Goal: Task Accomplishment & Management: Manage account settings

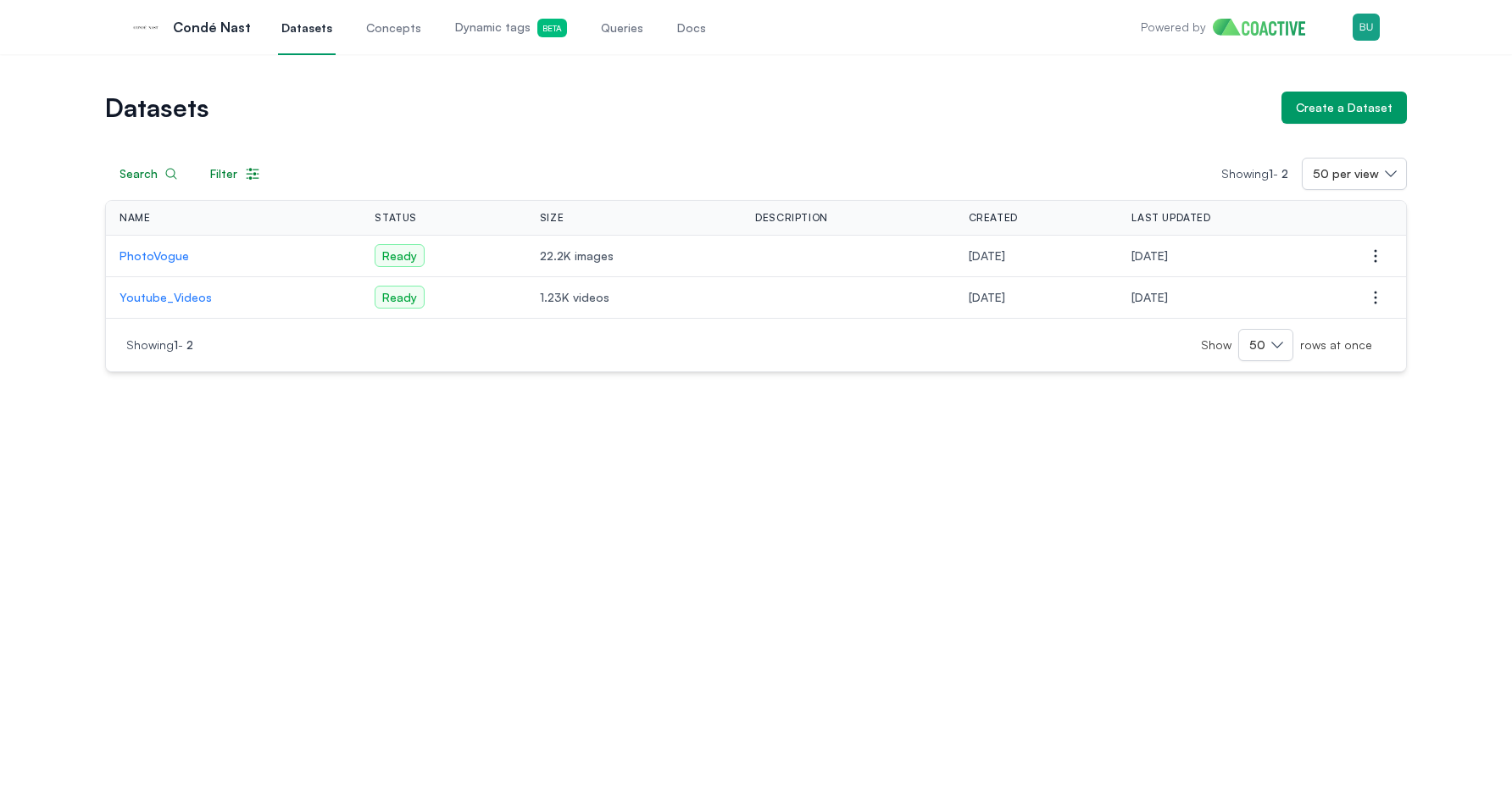
click at [335, 479] on div "Datasets Create a Dataset Search Filter Showing 1 - 2 50 per view Name Status S…" at bounding box center [756, 422] width 1512 height 736
click at [481, 33] on span "Dynamic tags Beta" at bounding box center [511, 28] width 112 height 19
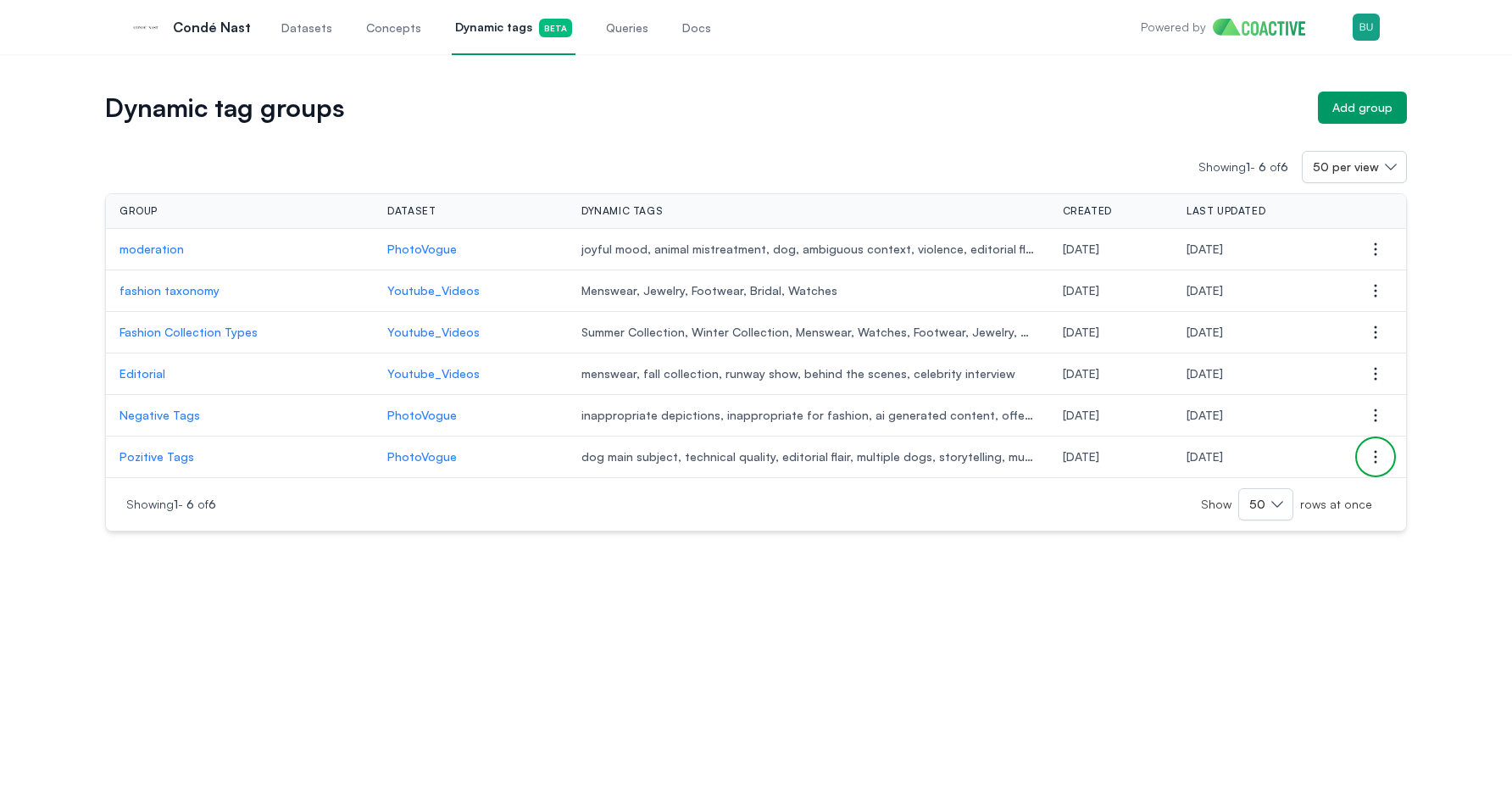
click at [1387, 460] on button "Open options" at bounding box center [1375, 456] width 34 height 34
click at [1330, 486] on button "Delete group" at bounding box center [1290, 491] width 190 height 30
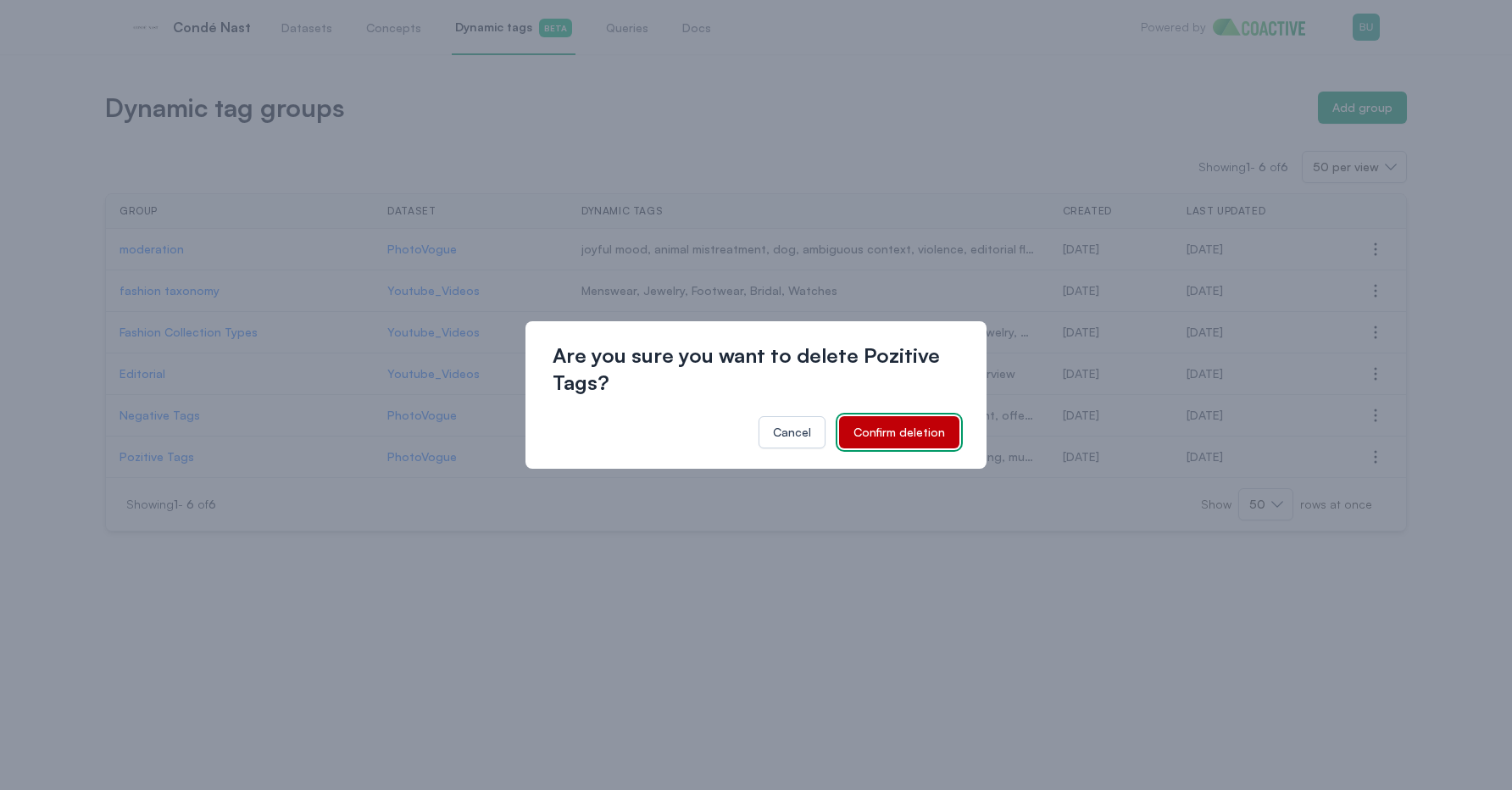
click at [928, 431] on div "Confirm deletion" at bounding box center [899, 433] width 91 height 17
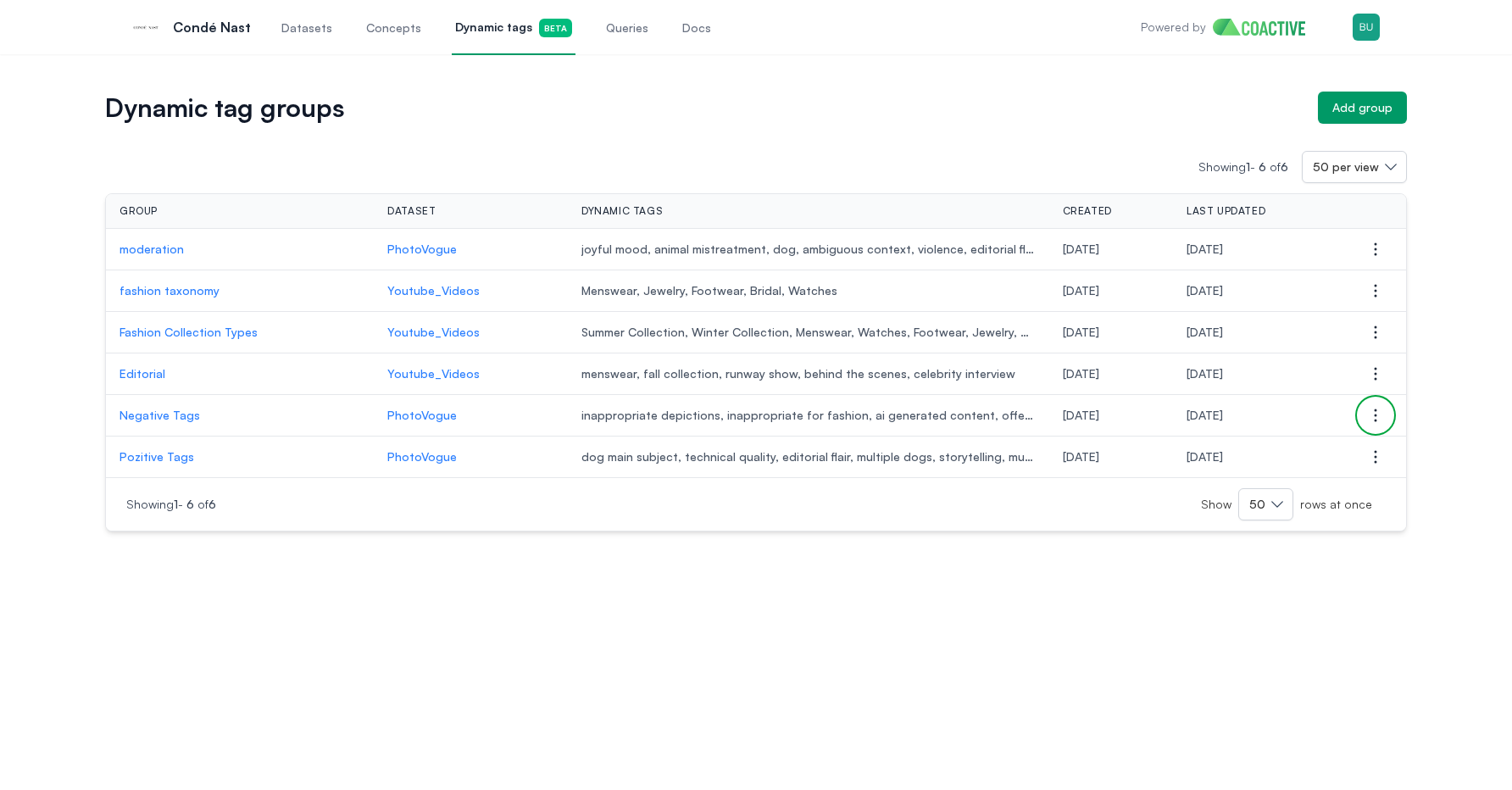
click at [1374, 414] on icon "button" at bounding box center [1375, 416] width 2 height 12
click at [1270, 451] on span "Delete group" at bounding box center [1246, 448] width 74 height 15
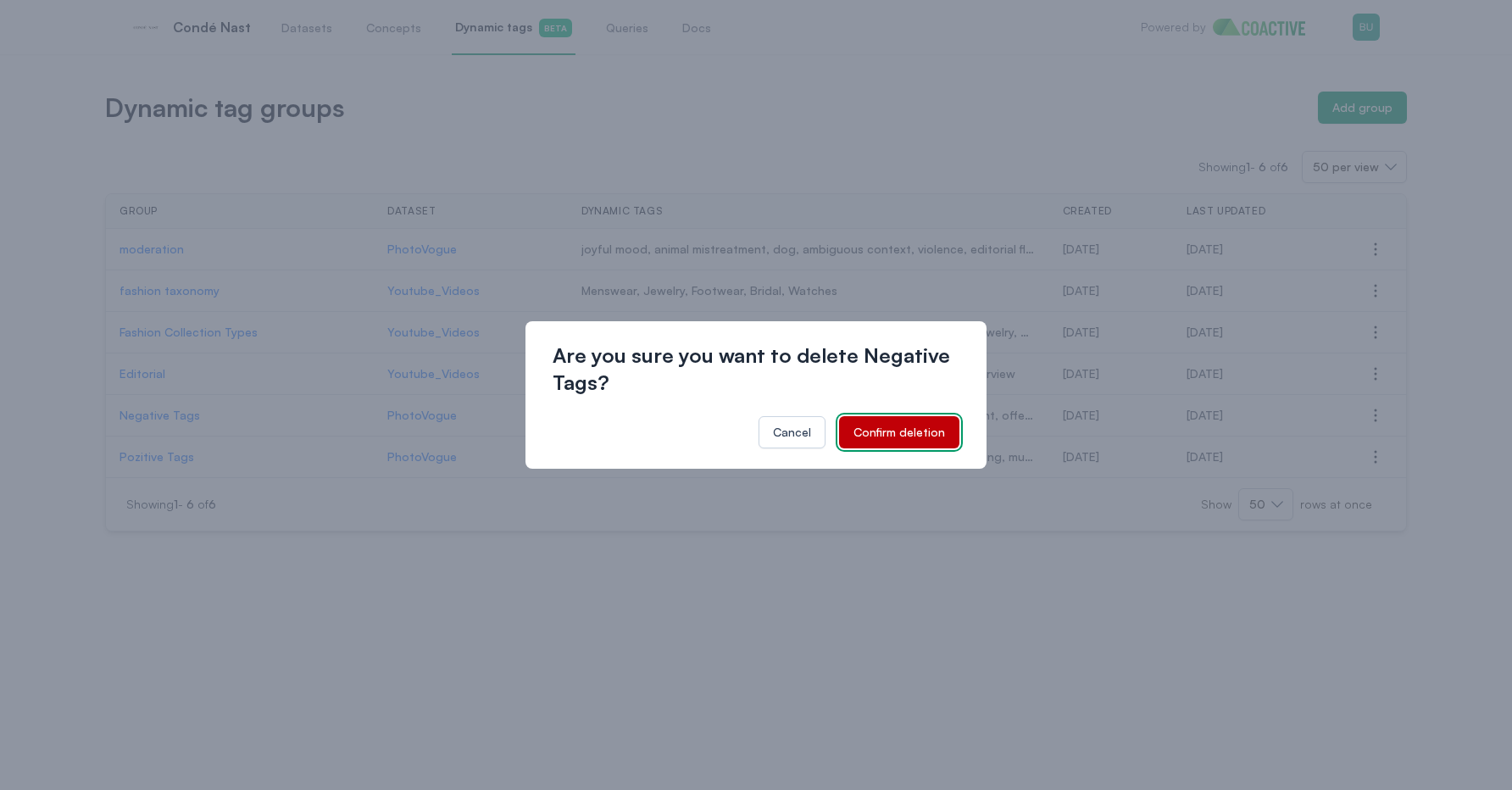
click at [943, 441] on button "Confirm deletion" at bounding box center [900, 432] width 120 height 32
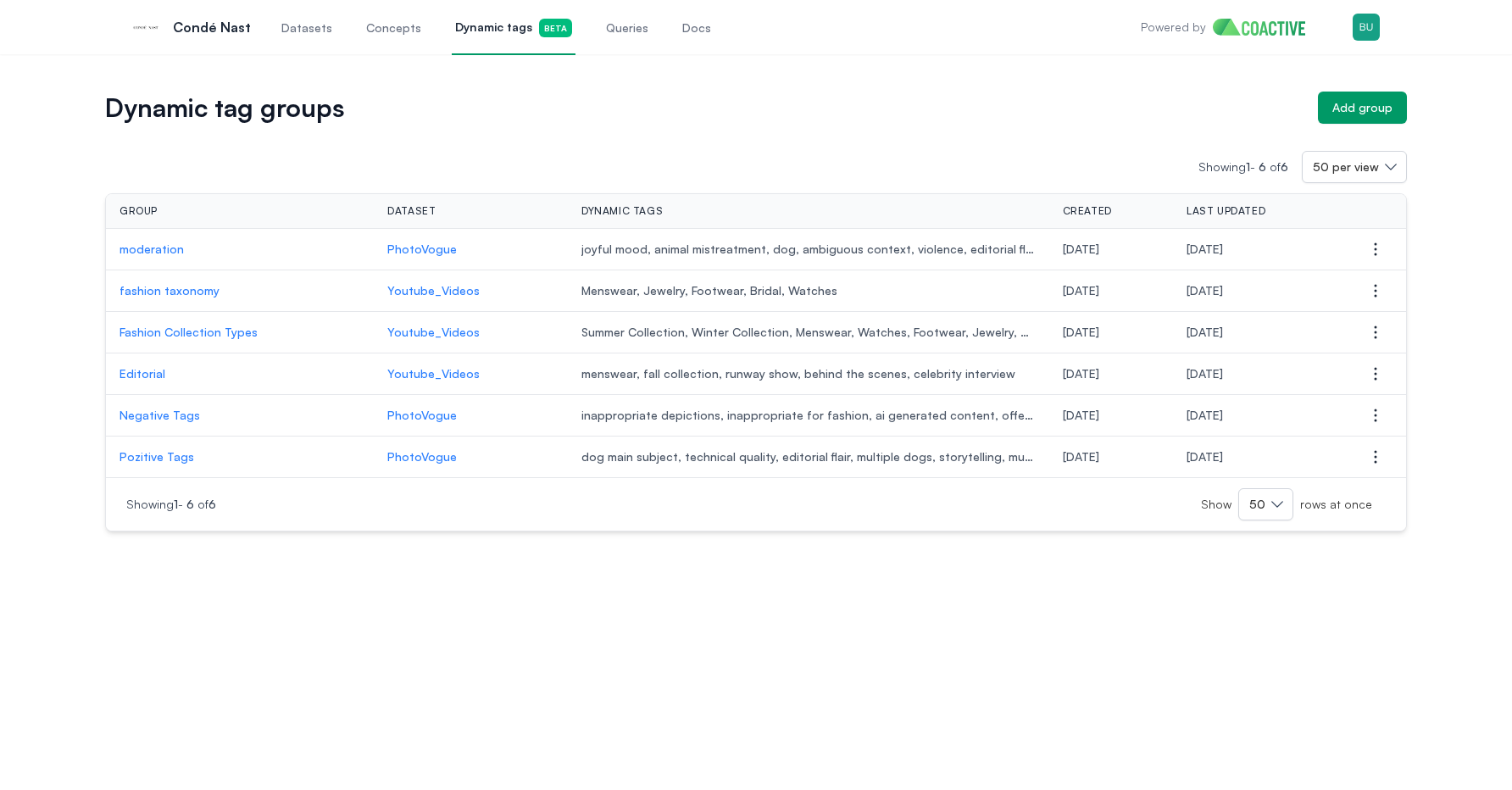
click at [135, 373] on p "Editorial" at bounding box center [240, 374] width 241 height 17
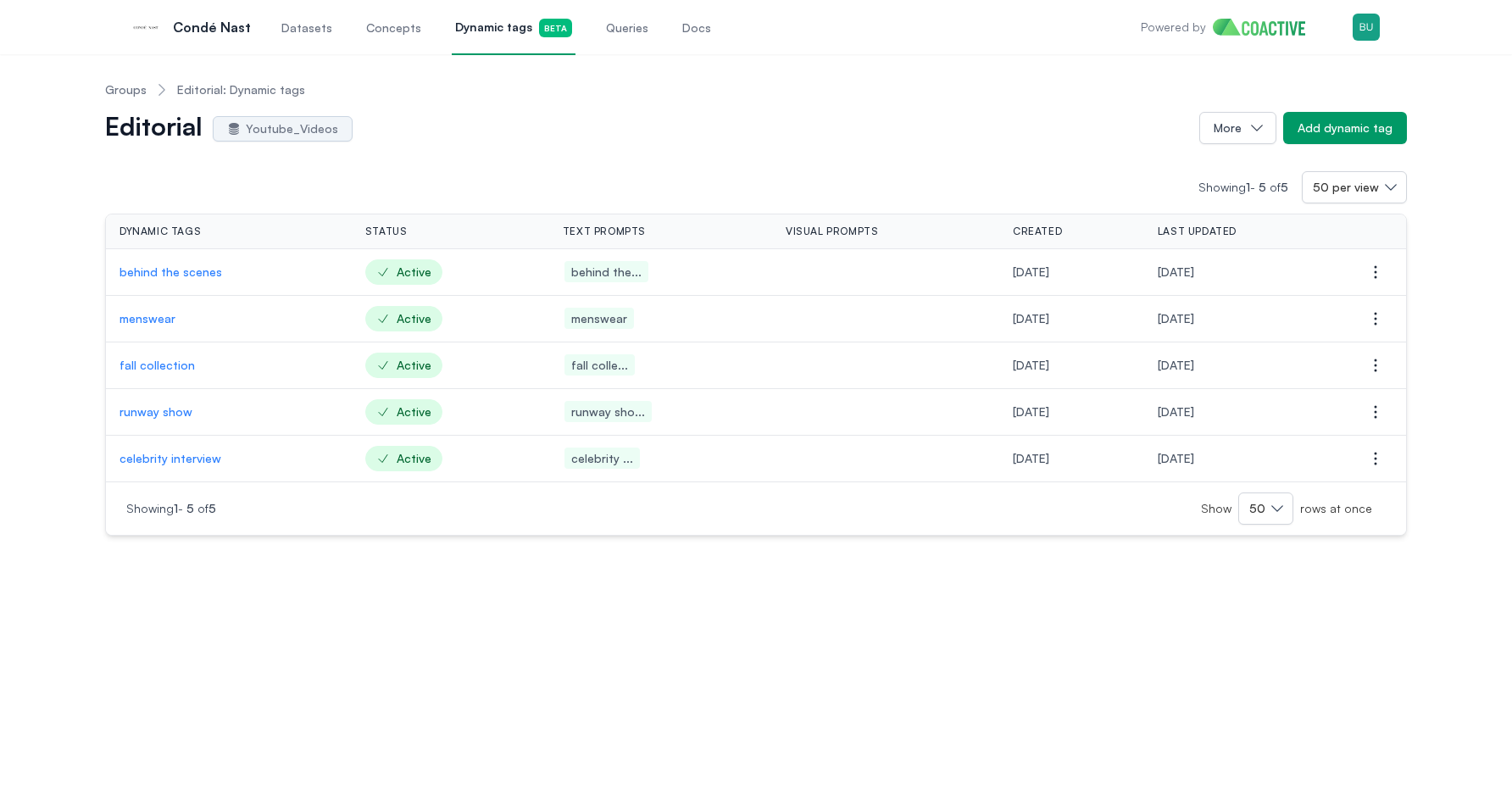
click at [112, 271] on td "behind the scenes" at bounding box center [229, 273] width 246 height 46
copy p "behind the scenes"
click at [112, 271] on td "behind the scenes" at bounding box center [229, 273] width 246 height 46
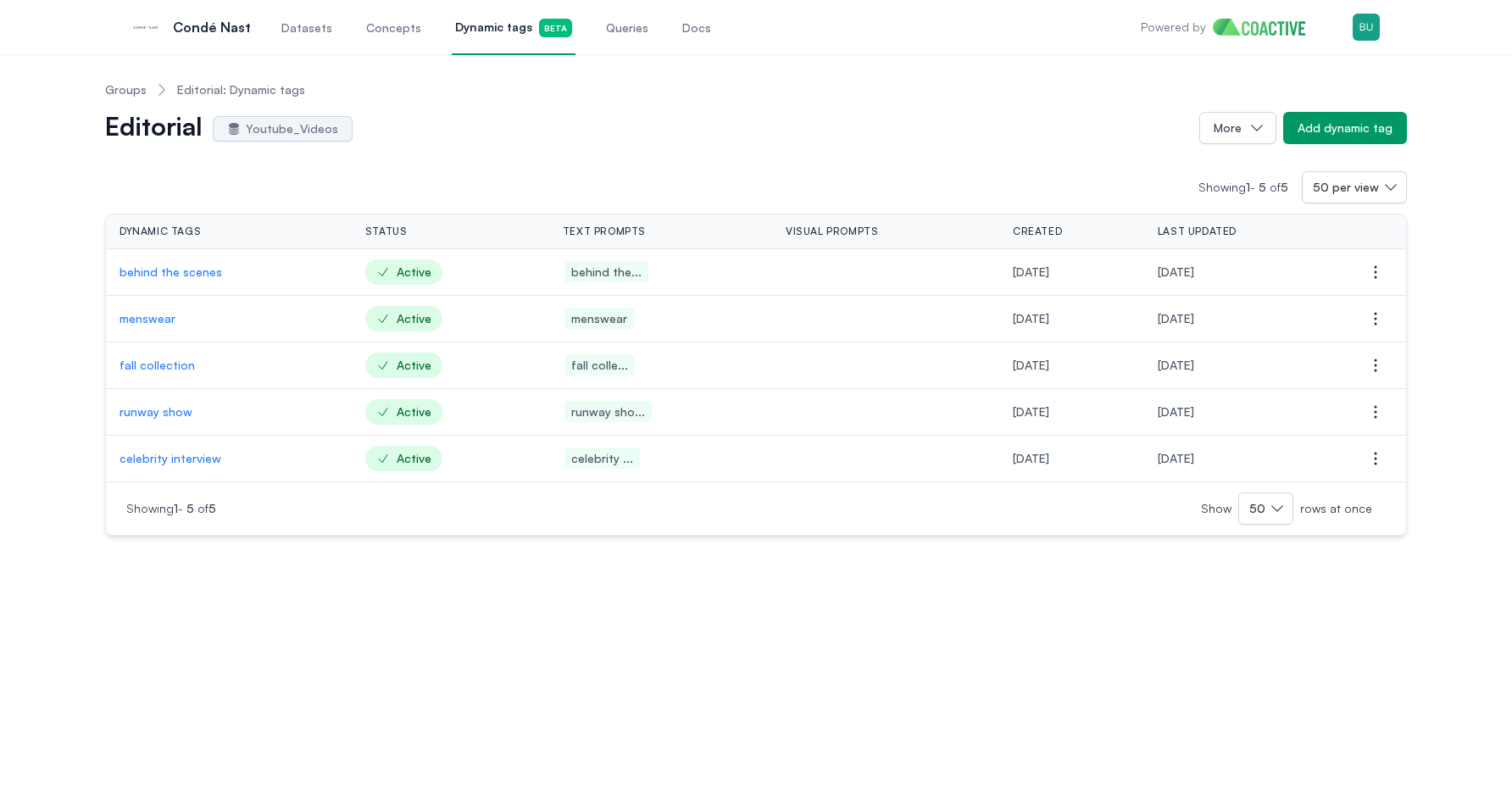
click at [113, 316] on td "menswear" at bounding box center [229, 319] width 246 height 46
copy p "menswear"
click at [115, 369] on td "fall collection" at bounding box center [229, 366] width 246 height 46
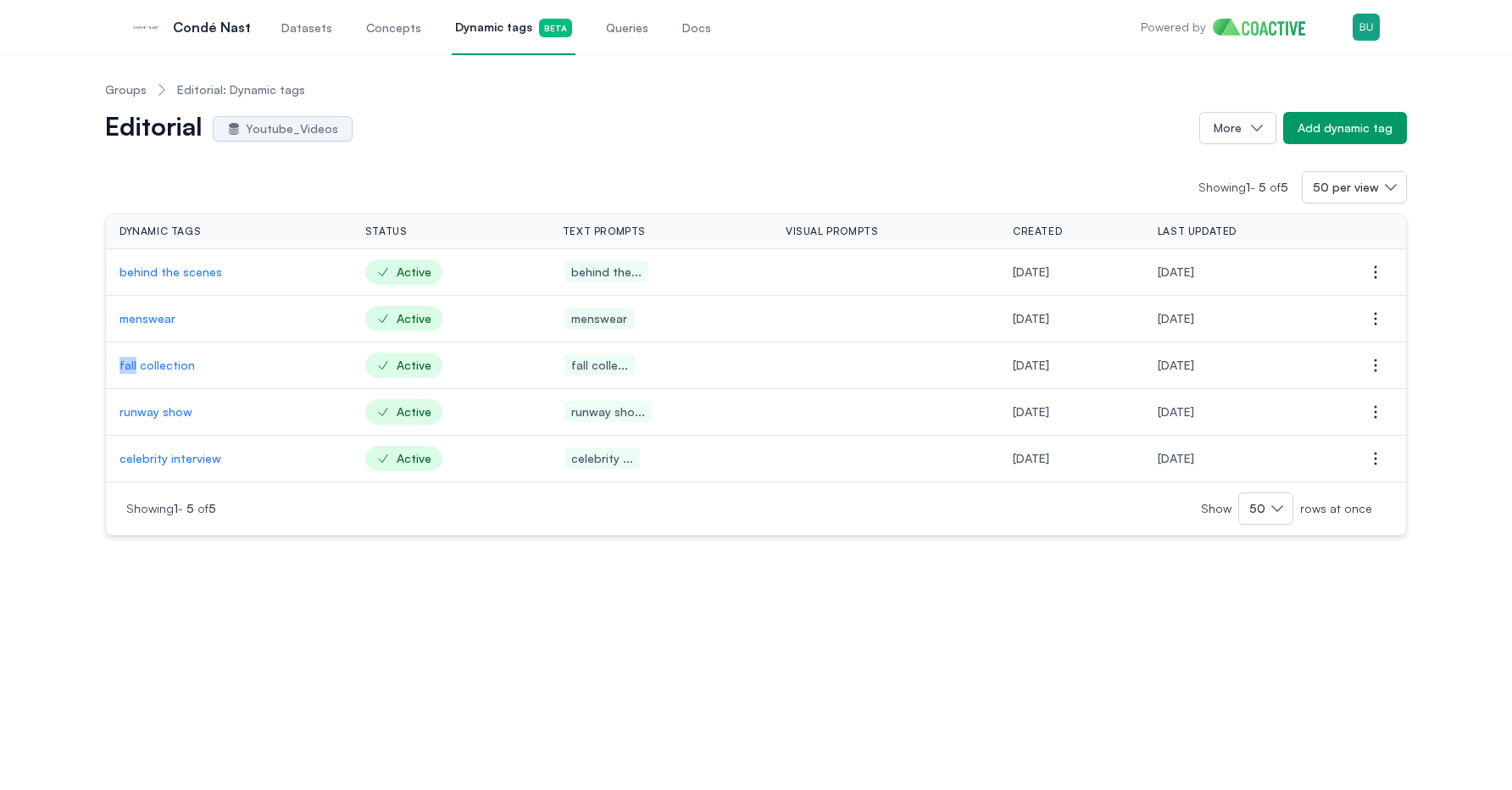
click at [115, 369] on td "fall collection" at bounding box center [229, 366] width 246 height 46
copy p "fall collection"
click at [111, 410] on td "runway show" at bounding box center [229, 412] width 246 height 46
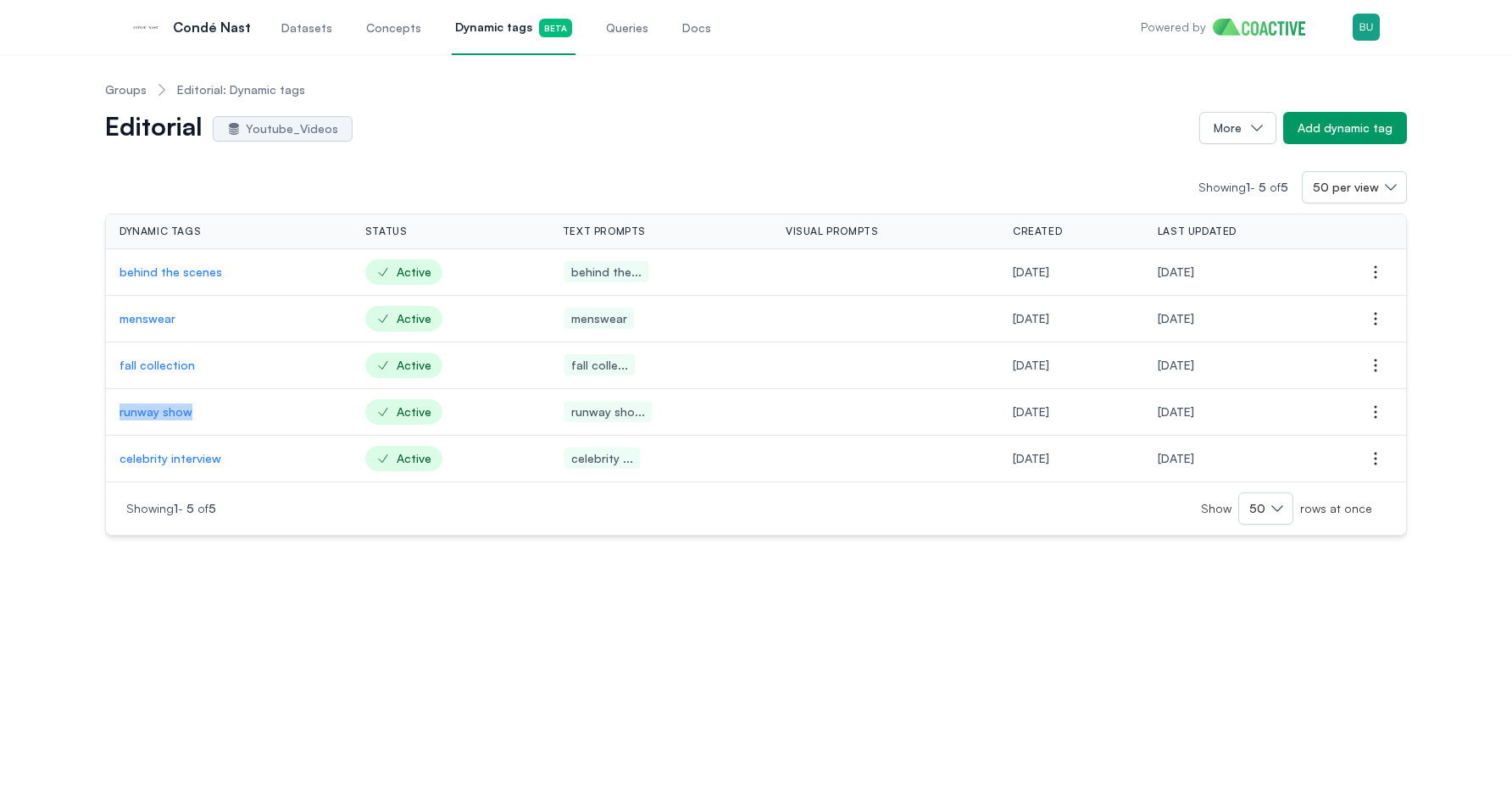
click at [111, 410] on td "runway show" at bounding box center [229, 412] width 246 height 46
copy p "runway show"
click at [118, 458] on td "celebrity interview" at bounding box center [229, 460] width 246 height 46
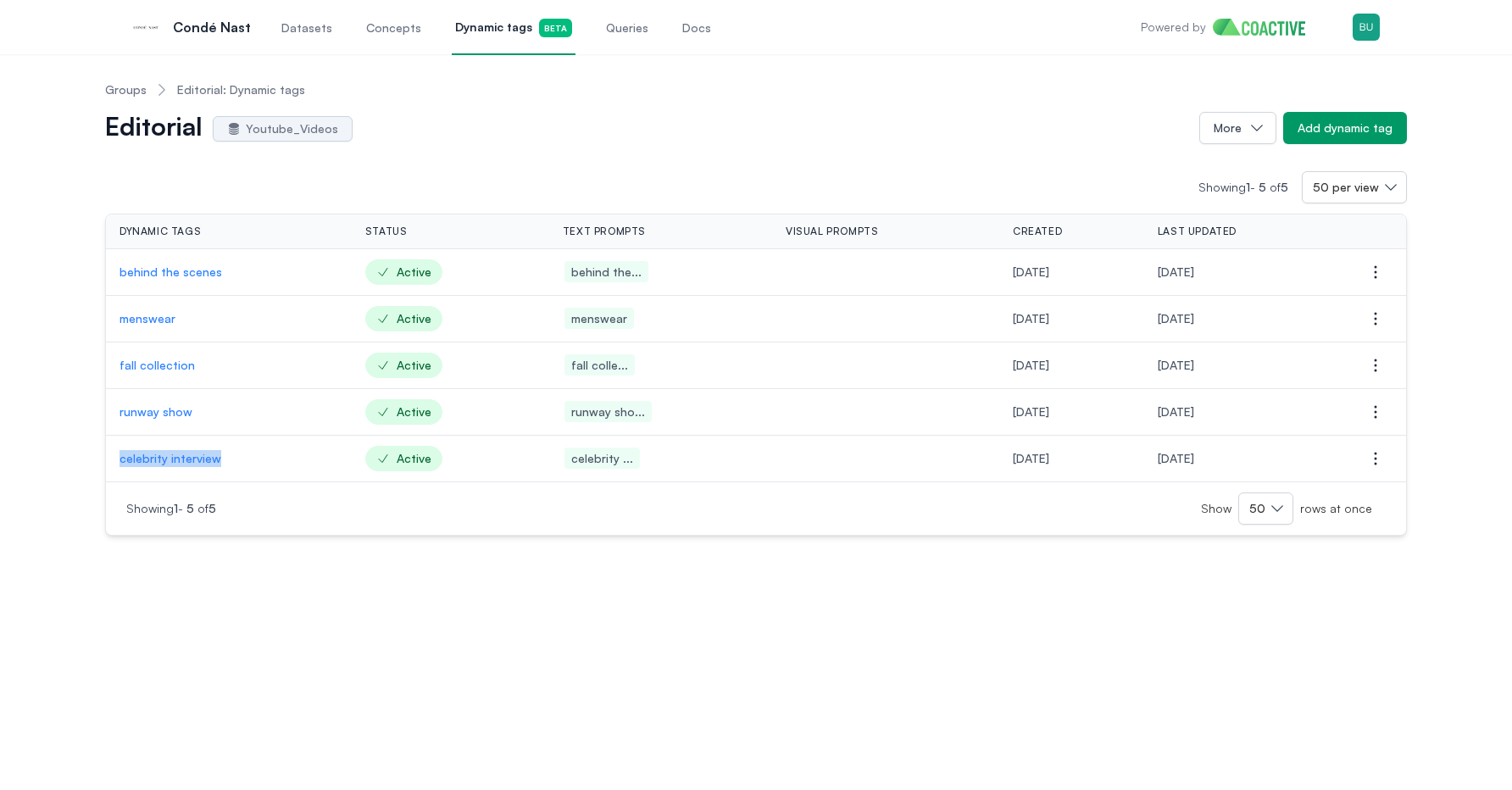
copy p "celebrity interview"
click at [219, 529] on div "Showing 1 - 5 of 5 Show 50 rows at once" at bounding box center [756, 509] width 1300 height 53
click at [134, 90] on link "Groups" at bounding box center [126, 90] width 41 height 17
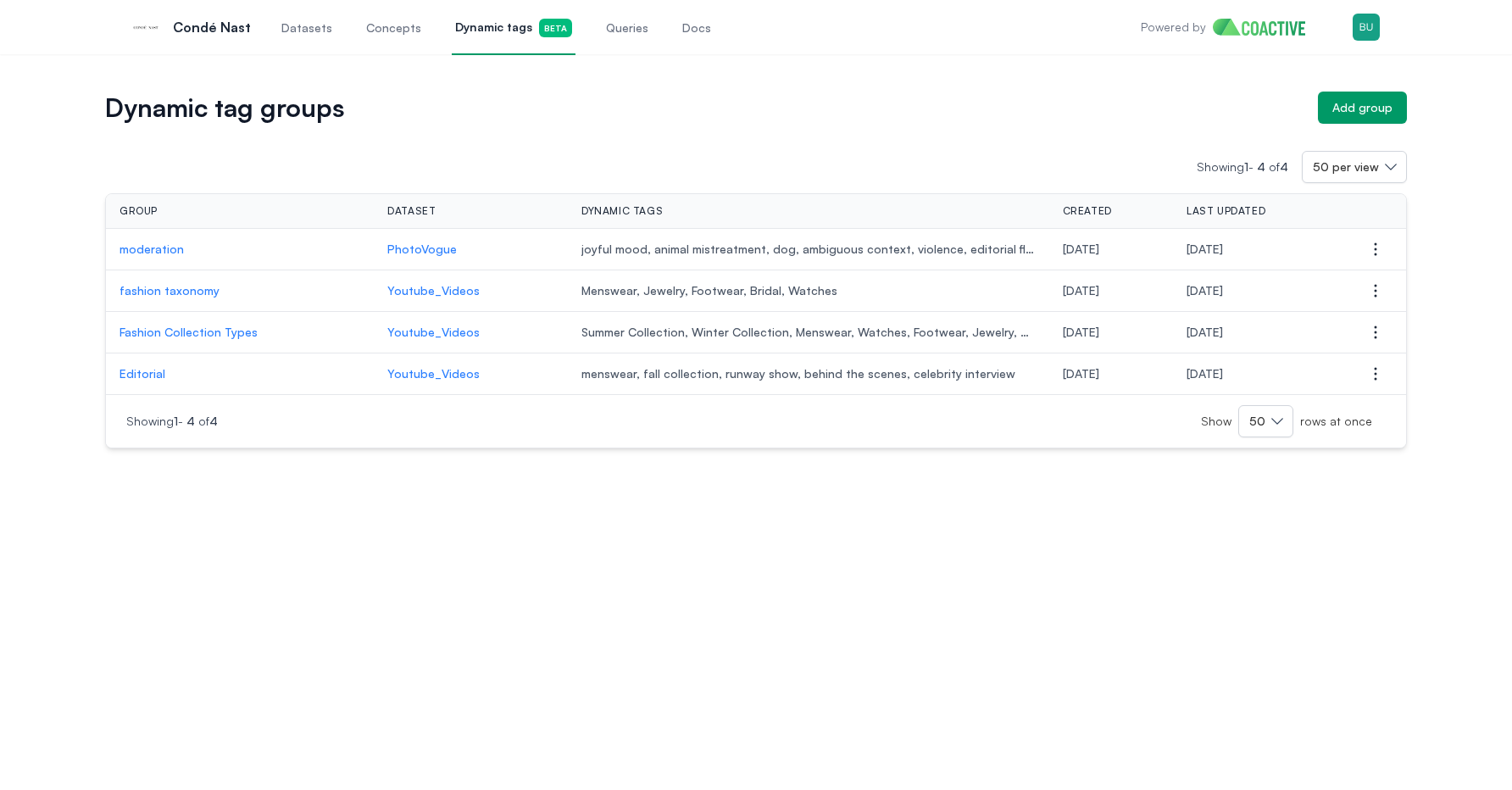
click at [244, 521] on div "Dynamic tag groups Add group Showing 1 - 4 of 4 50 per view Group Dataset Dynam…" at bounding box center [756, 422] width 1512 height 736
click at [213, 329] on p "Fashion Collection Types" at bounding box center [240, 332] width 241 height 17
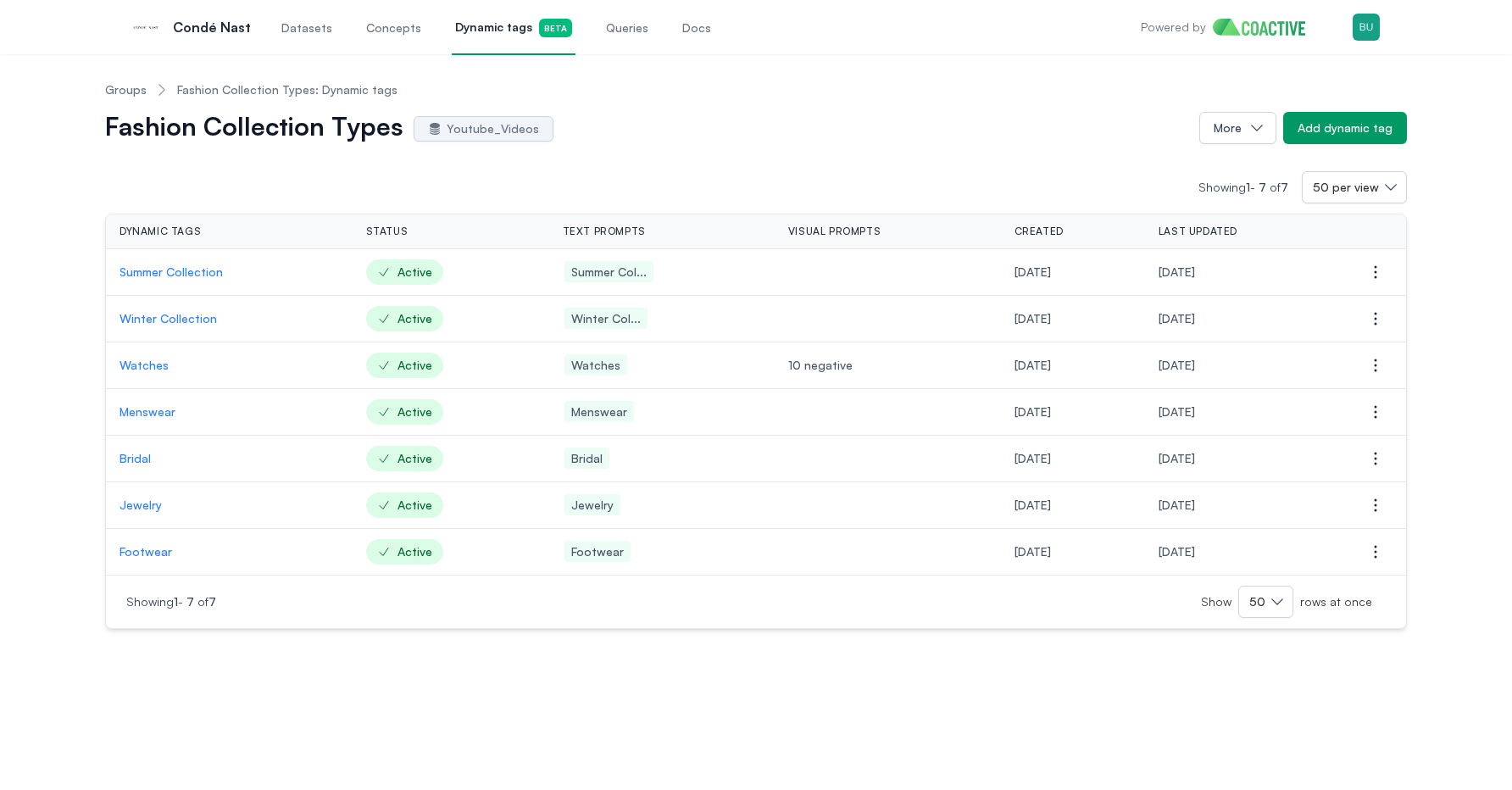
drag, startPoint x: 81, startPoint y: 250, endPoint x: 106, endPoint y: 528, distance: 279.1
click at [106, 528] on div "Groups Fashion Collection Types: Dynamic tags Fashion Collection Types Youtube_…" at bounding box center [755, 349] width 1451 height 561
click at [214, 688] on div "Groups Fashion Collection Types: Dynamic tags Fashion Collection Types Youtube_…" at bounding box center [756, 422] width 1512 height 736
click at [236, 688] on div "Groups Fashion Collection Types: Dynamic tags Fashion Collection Types Youtube_…" at bounding box center [756, 422] width 1512 height 736
click at [266, 688] on div "Groups Fashion Collection Types: Dynamic tags Fashion Collection Types Youtube_…" at bounding box center [756, 422] width 1512 height 736
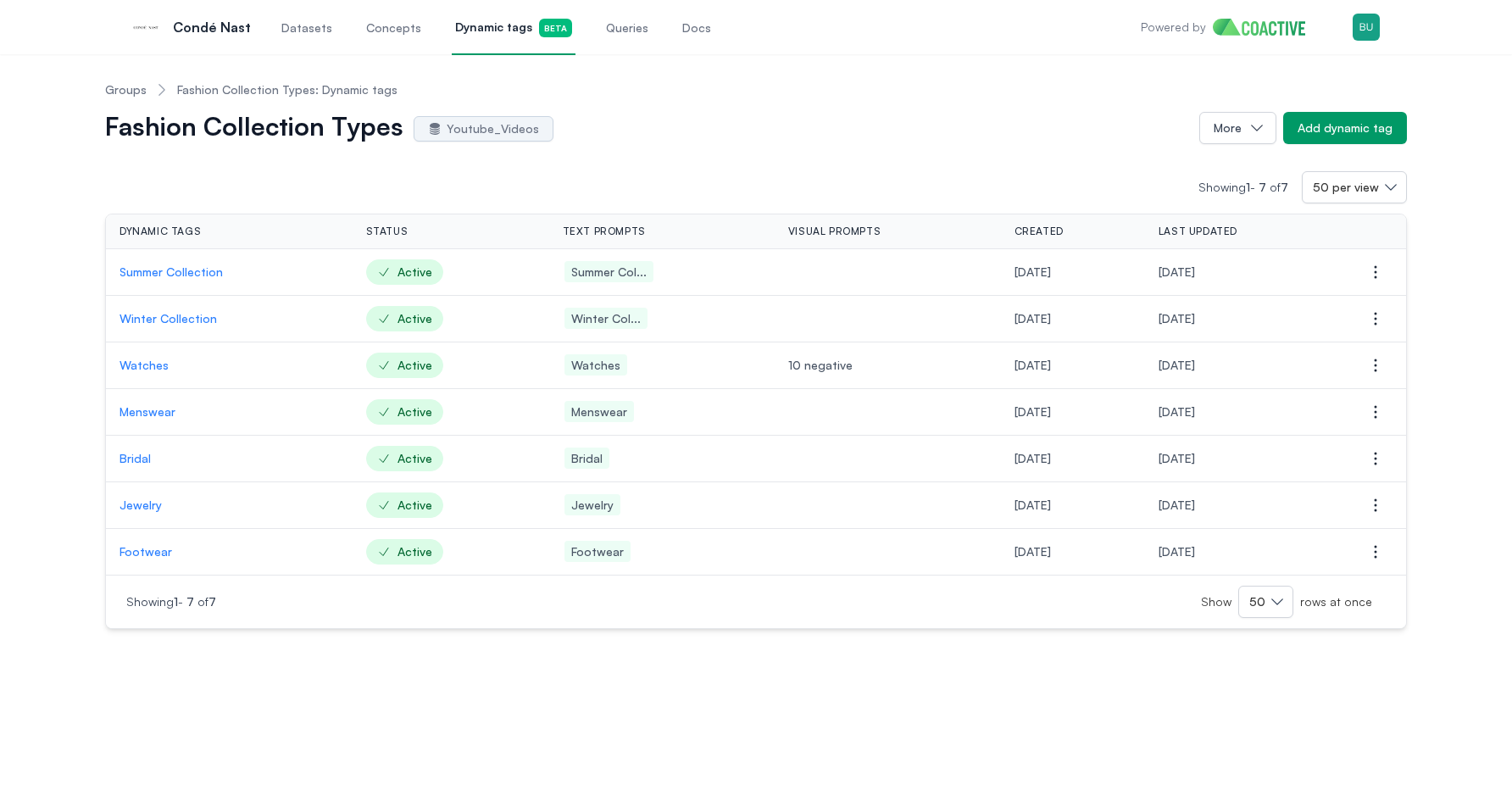
click at [135, 94] on link "Groups" at bounding box center [126, 90] width 41 height 17
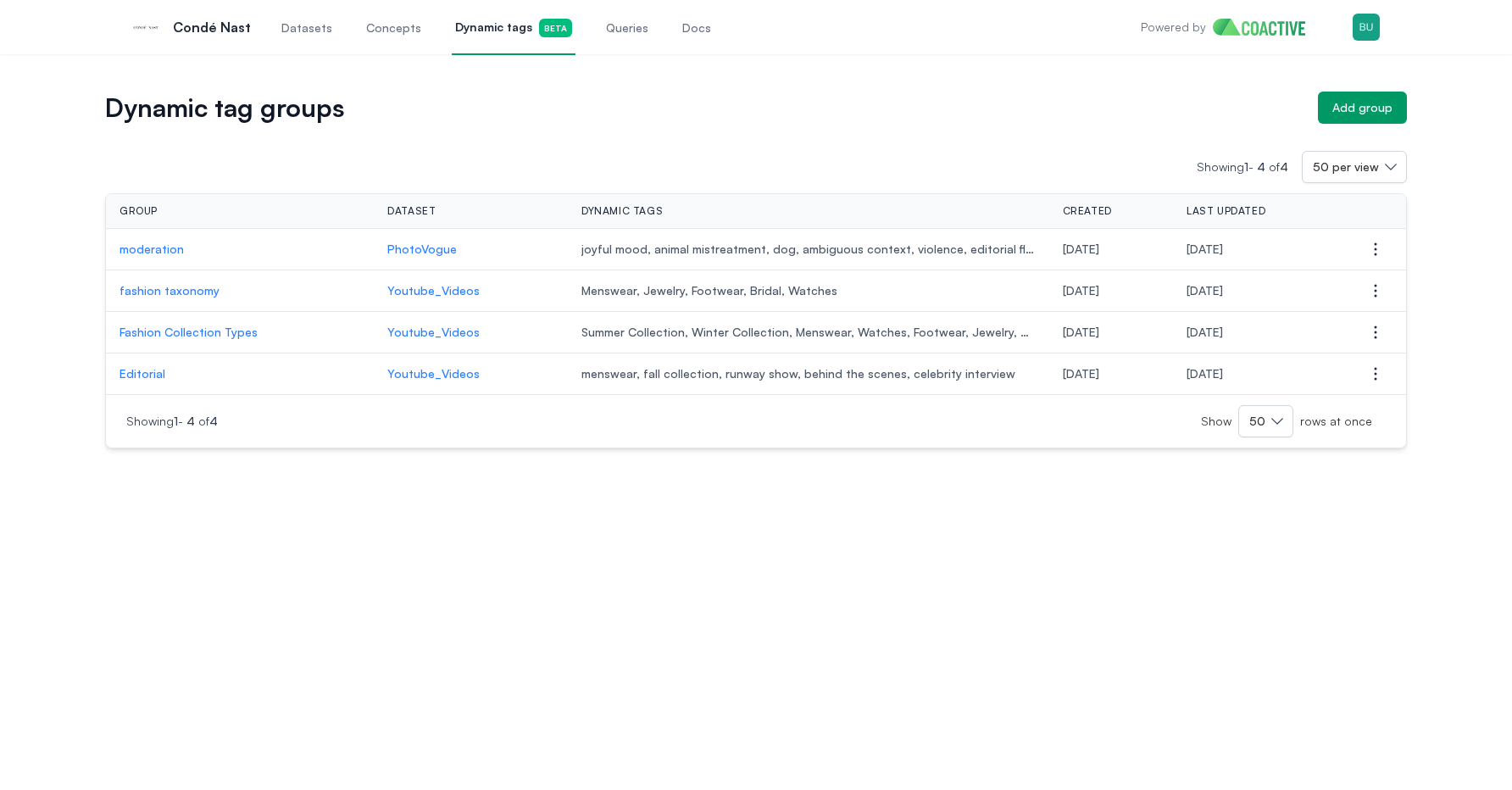
click at [203, 290] on p "fashion taxonomy" at bounding box center [240, 291] width 241 height 17
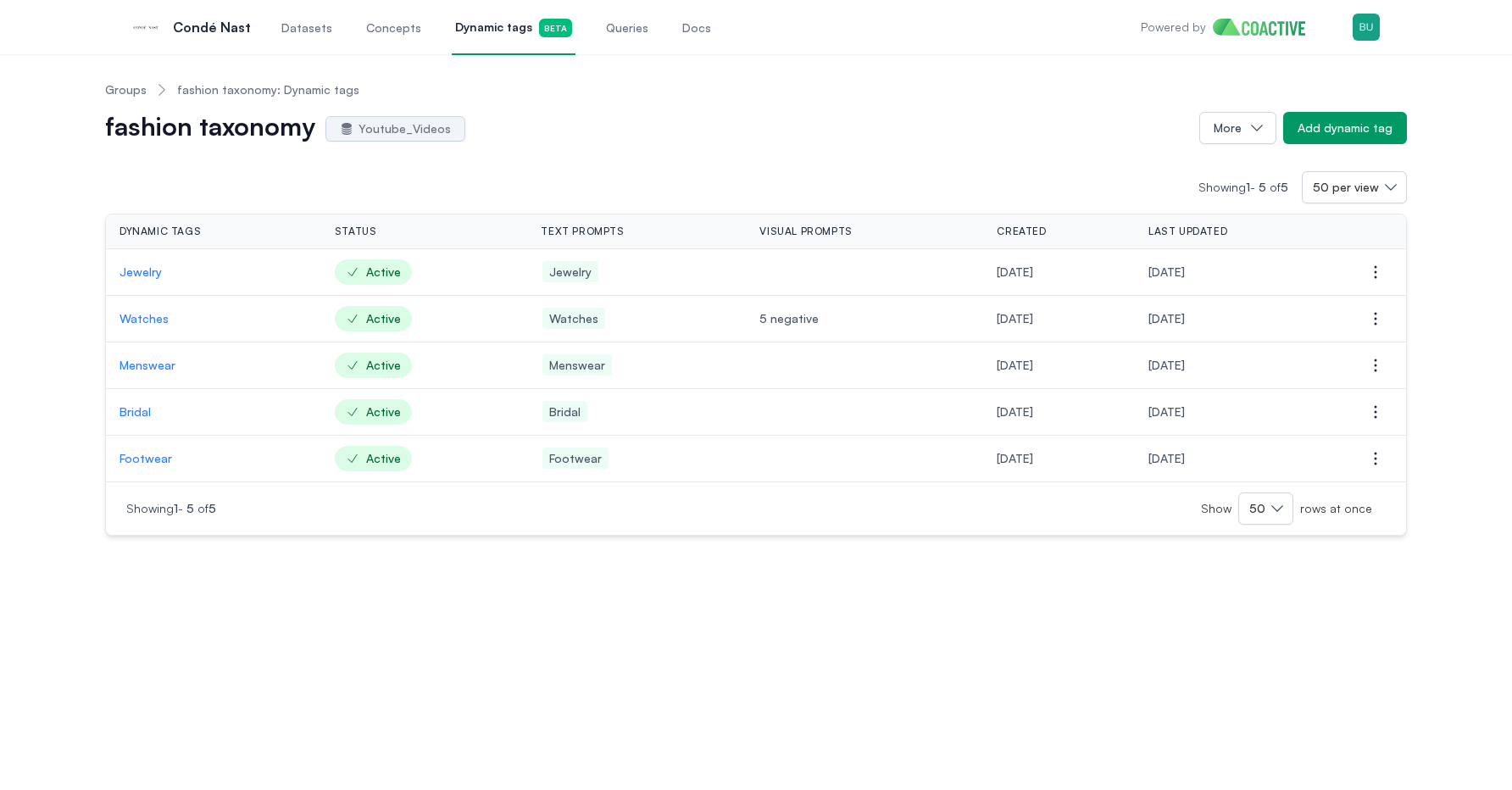
click at [132, 88] on link "Groups" at bounding box center [126, 90] width 41 height 17
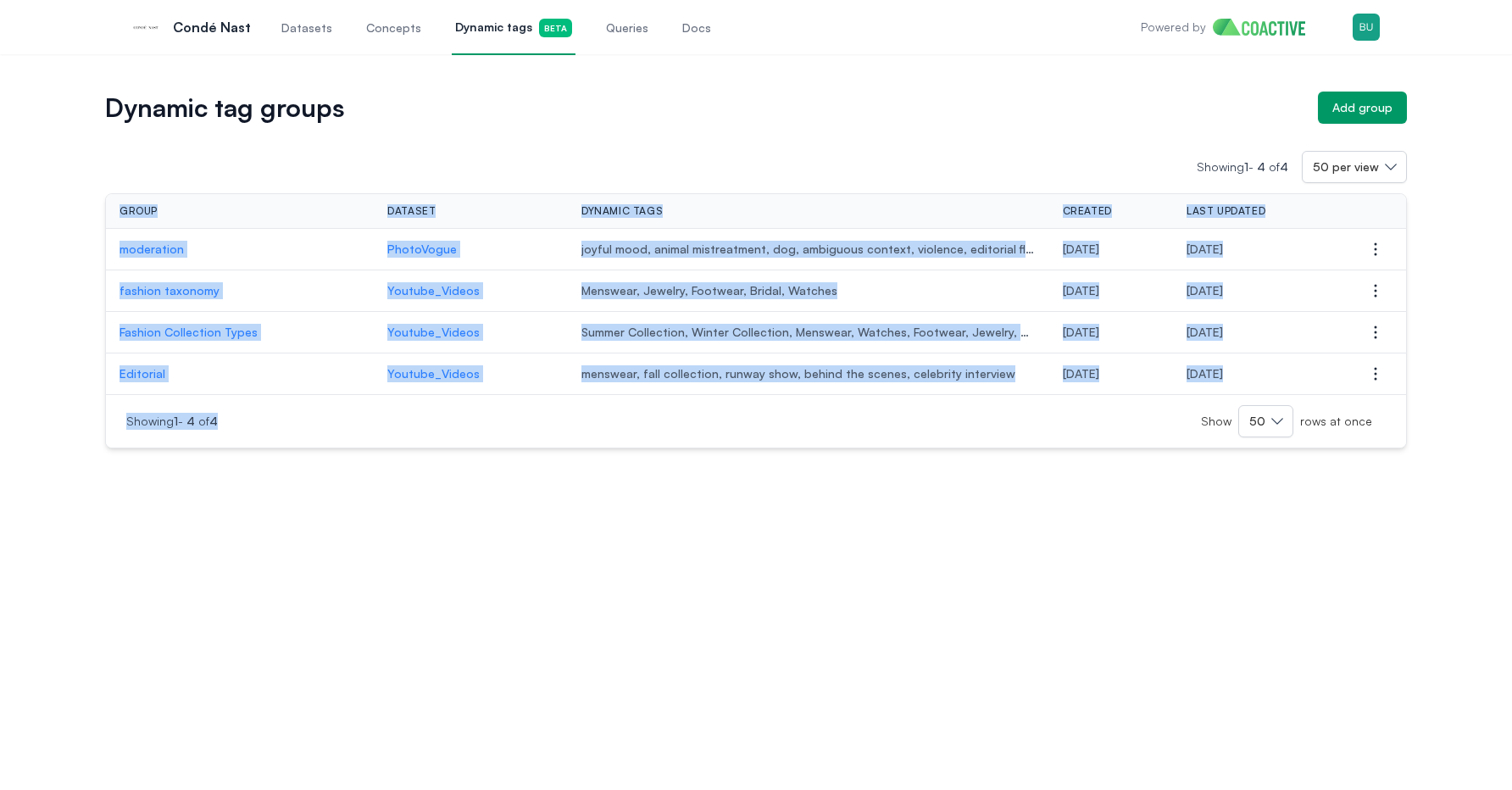
drag, startPoint x: 93, startPoint y: 219, endPoint x: 141, endPoint y: 476, distance: 261.4
click at [141, 473] on div "Dynamic tag groups Add group Showing 1 - 4 of 4 50 per view Group Dataset Dynam…" at bounding box center [756, 422] width 1512 height 736
click at [141, 476] on div "Dynamic tag groups Add group Showing 1 - 4 of 4 50 per view Group Dataset Dynam…" at bounding box center [756, 422] width 1512 height 736
drag, startPoint x: 275, startPoint y: 391, endPoint x: 210, endPoint y: 234, distance: 169.9
click at [210, 234] on div "Dynamic tag groups Add group Showing 1 - 4 of 4 50 per view Group Dataset Dynam…" at bounding box center [756, 422] width 1512 height 736
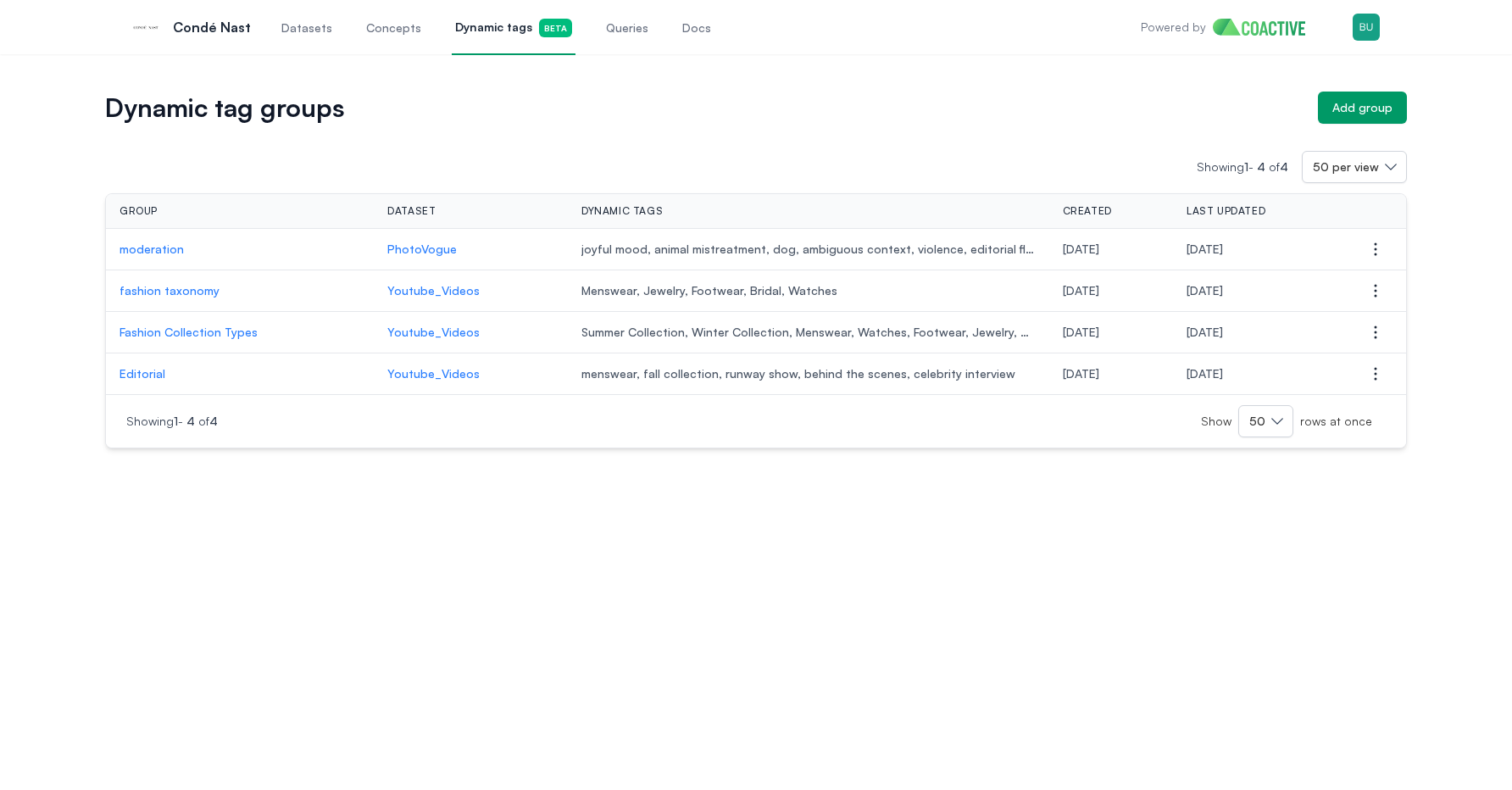
click at [246, 518] on div "Dynamic tag groups Add group Showing 1 - 4 of 4 50 per view Group Dataset Dynam…" at bounding box center [756, 422] width 1512 height 736
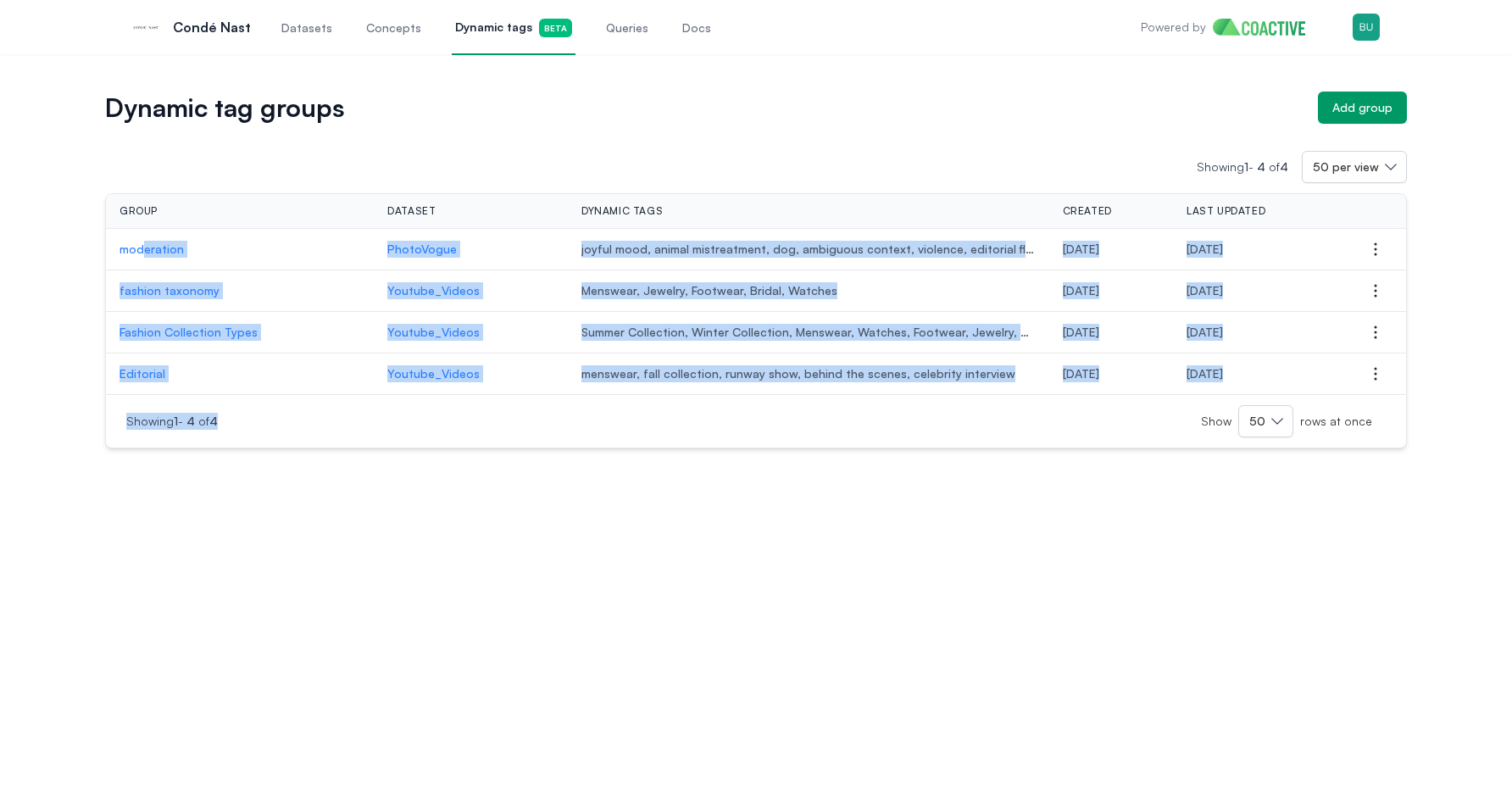
drag, startPoint x: 250, startPoint y: 490, endPoint x: 140, endPoint y: 250, distance: 264.0
click at [140, 250] on div "Dynamic tag groups Add group Showing 1 - 4 of 4 50 per view Group Dataset Dynam…" at bounding box center [756, 422] width 1512 height 736
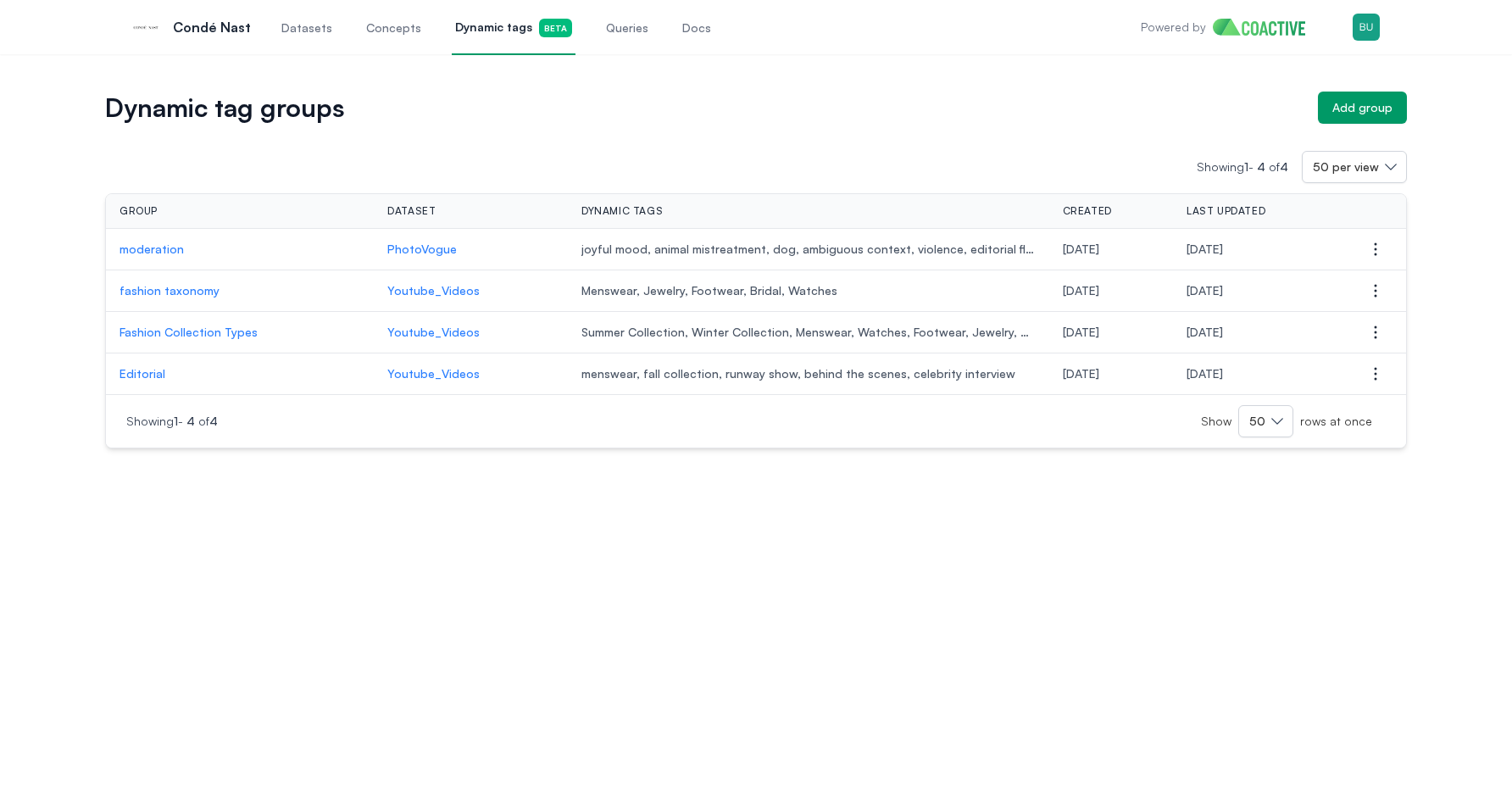
click at [70, 241] on div "Dynamic tag groups Add group Showing 1 - 4 of 4 50 per view Group Dataset Dynam…" at bounding box center [755, 269] width 1451 height 357
drag, startPoint x: 819, startPoint y: 293, endPoint x: 566, endPoint y: 287, distance: 253.1
click at [581, 287] on span "Menswear, Jewelry, Footwear, Bridal, Watches" at bounding box center [808, 291] width 454 height 17
copy span "Menswear, Jewelry, Footwear, Bridal, Watches"
click at [201, 288] on p "fashion taxonomy" at bounding box center [240, 291] width 241 height 17
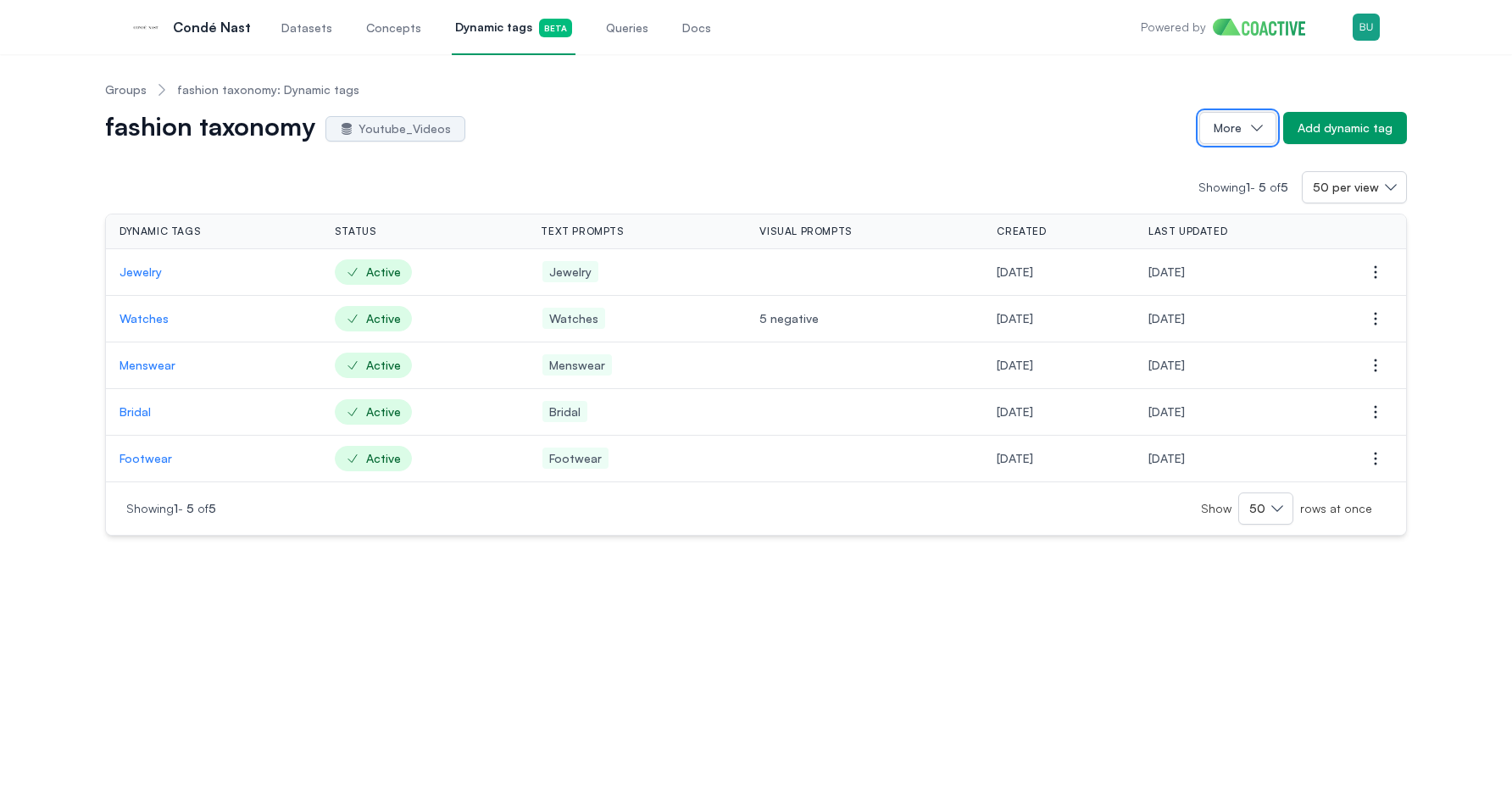
click at [1263, 134] on icon "button" at bounding box center [1257, 128] width 17 height 17
click at [1184, 164] on button "Delete group" at bounding box center [1181, 169] width 190 height 30
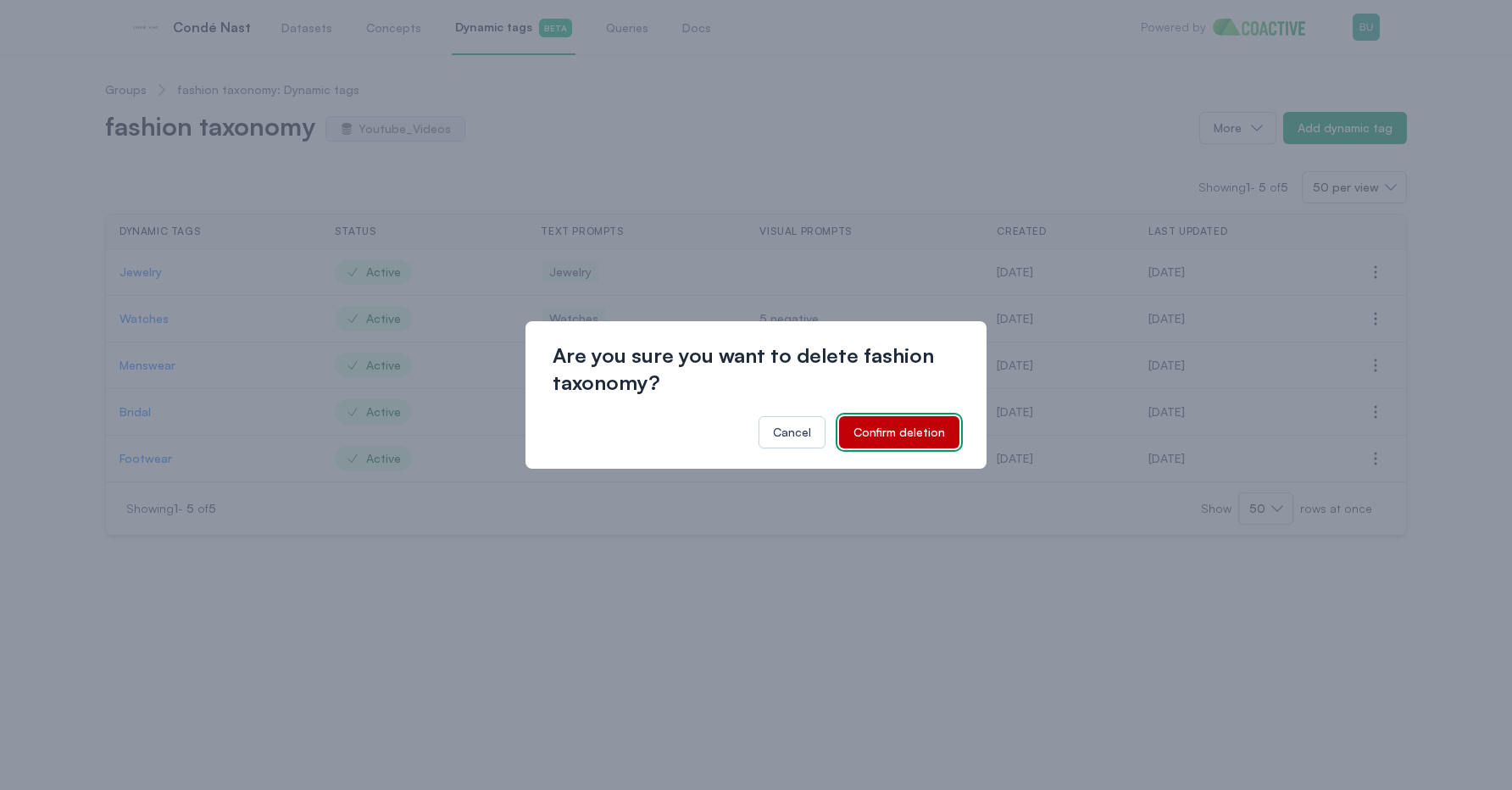
click at [900, 429] on div "Confirm deletion" at bounding box center [899, 433] width 91 height 17
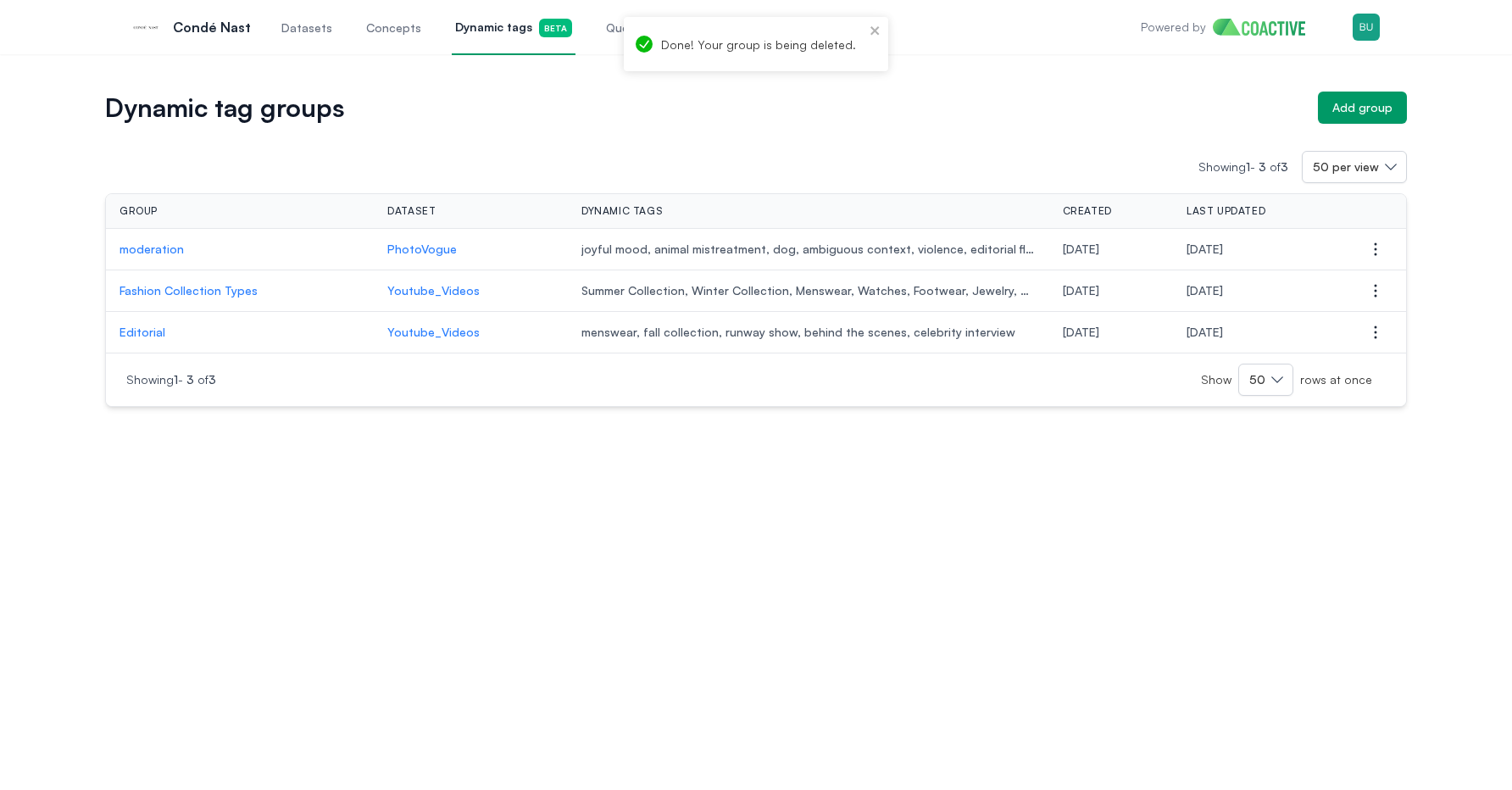
click at [490, 259] on td "PhotoVogue" at bounding box center [471, 250] width 194 height 41
click at [1368, 326] on icon "button" at bounding box center [1376, 332] width 21 height 21
click at [1294, 361] on button "Delete group" at bounding box center [1290, 366] width 190 height 30
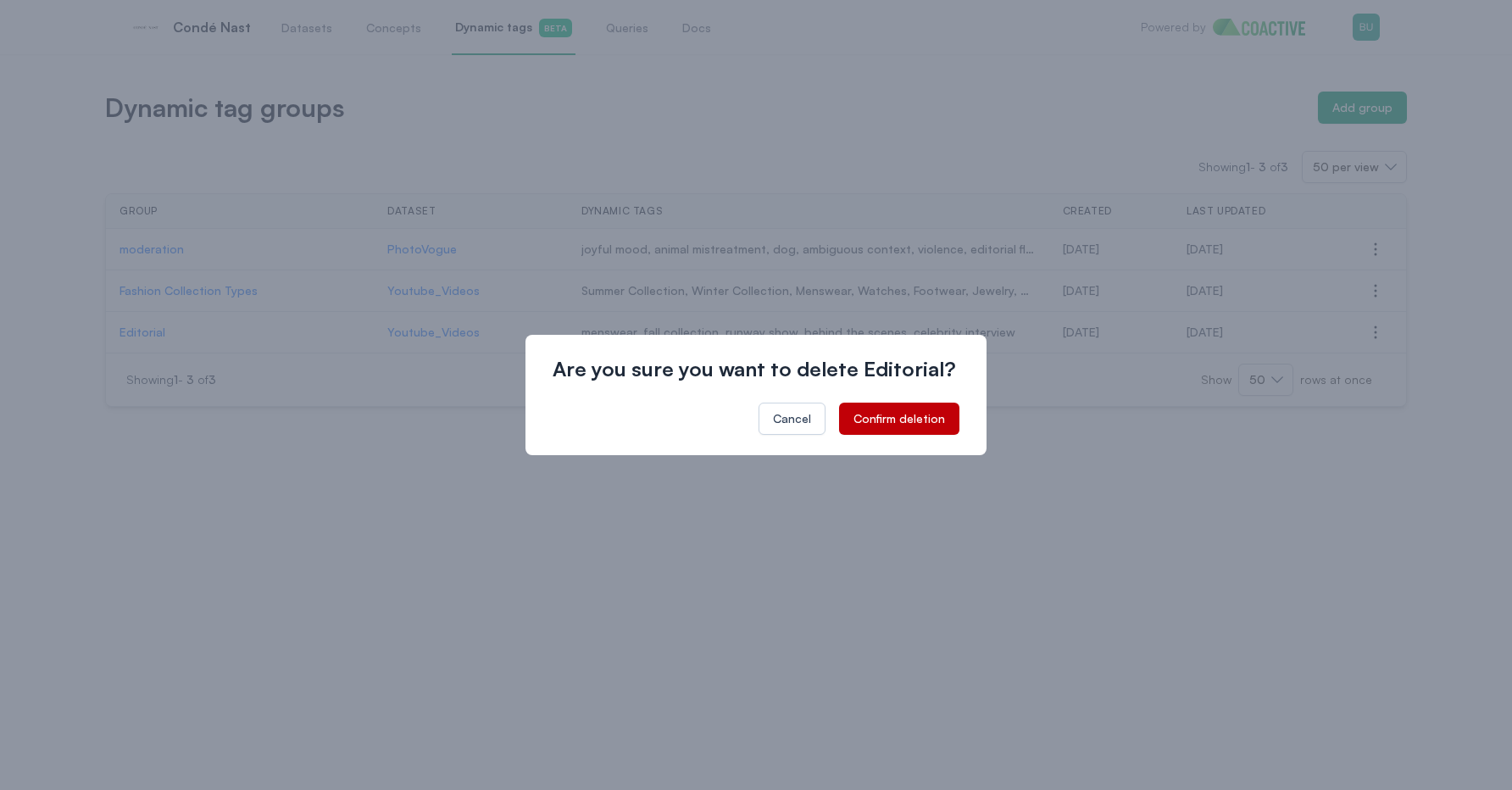
click at [907, 401] on div "Are you sure you want to delete Editorial? Cancel Confirm deletion" at bounding box center [756, 395] width 461 height 120
click at [902, 409] on button "Confirm deletion" at bounding box center [900, 418] width 120 height 32
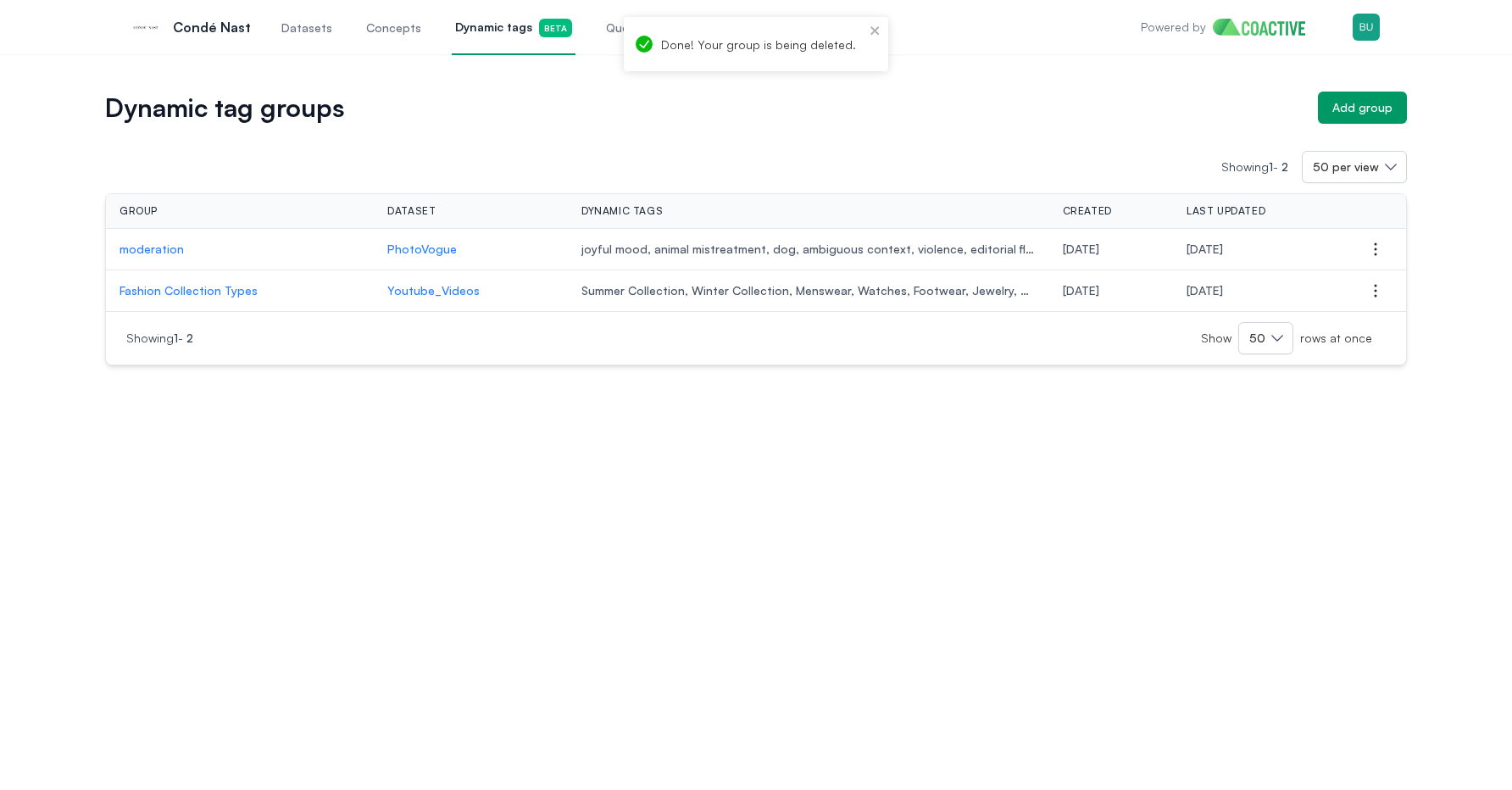
click at [222, 293] on p "Fashion Collection Types" at bounding box center [240, 291] width 241 height 17
